Goal: Find specific page/section: Find specific page/section

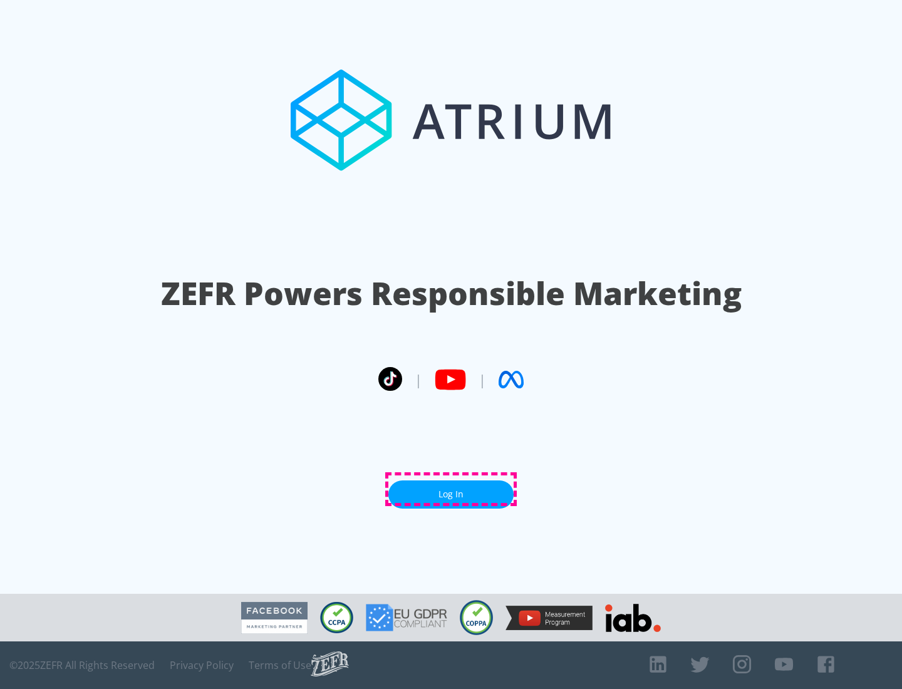
click at [451, 489] on link "Log In" at bounding box center [450, 494] width 125 height 28
